Goal: Task Accomplishment & Management: Use online tool/utility

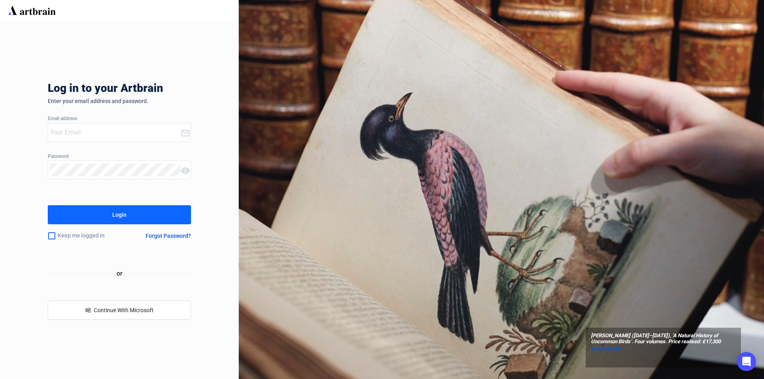
type input "[PERSON_NAME][EMAIL_ADDRESS][DOMAIN_NAME]"
click at [109, 212] on button "Login" at bounding box center [119, 214] width 143 height 19
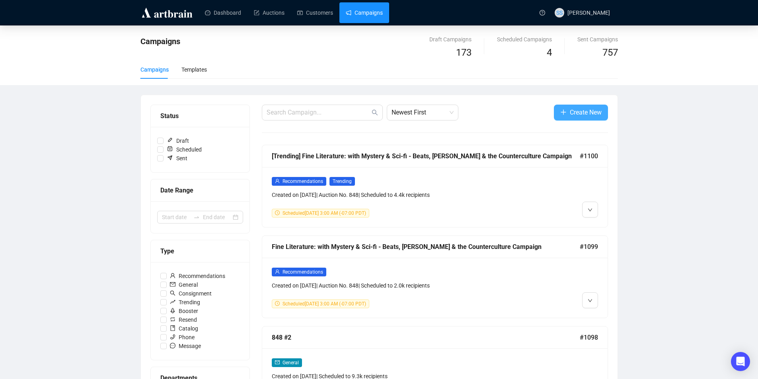
click at [586, 115] on span "Create New" at bounding box center [586, 112] width 32 height 10
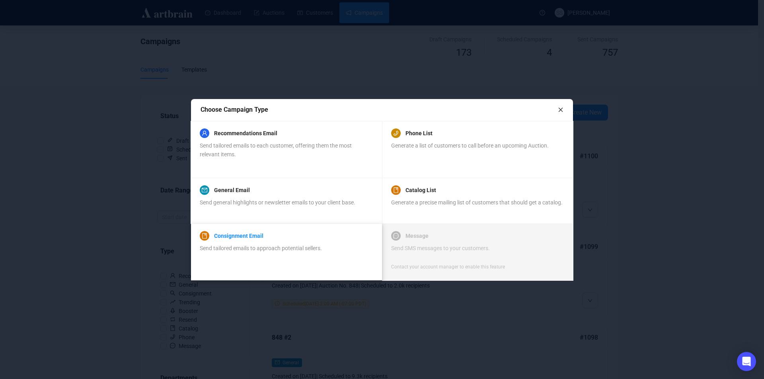
click at [241, 233] on link "Consignment Email" at bounding box center [238, 236] width 49 height 10
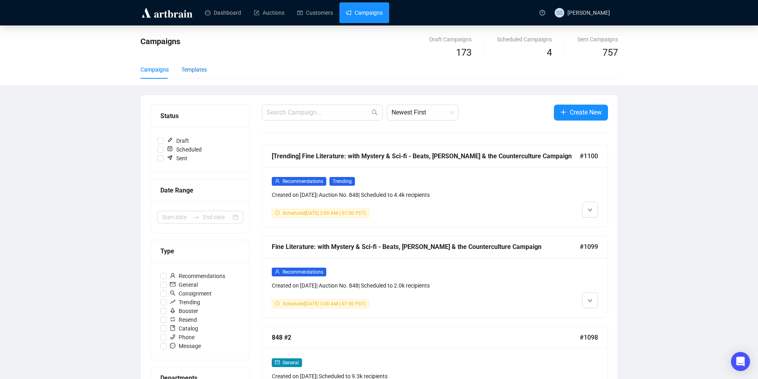
click at [191, 69] on div "Templates" at bounding box center [194, 69] width 25 height 9
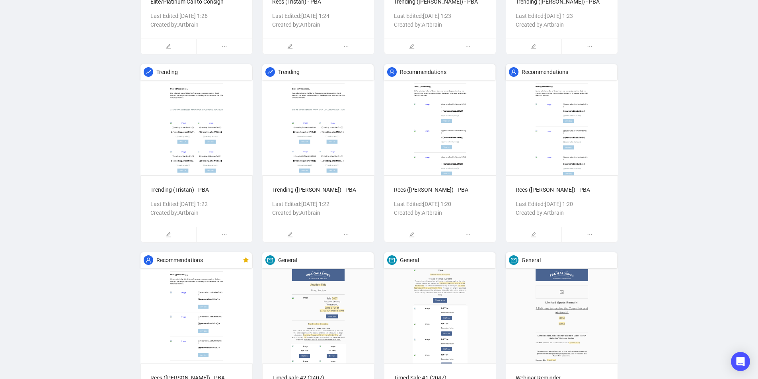
scroll to position [476, 0]
